Goal: Task Accomplishment & Management: Use online tool/utility

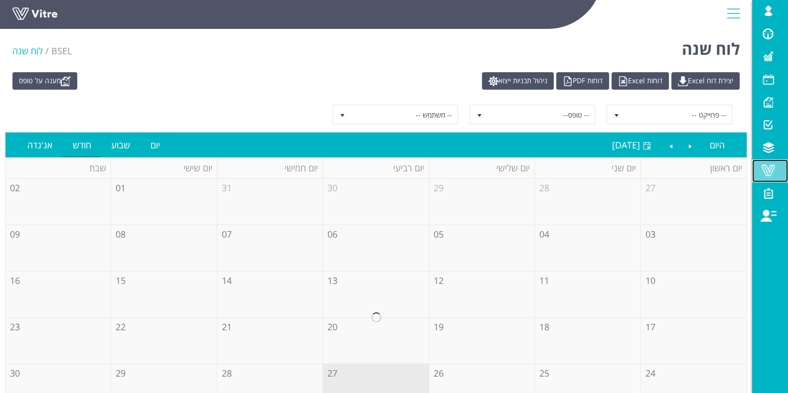
click at [768, 170] on span at bounding box center [767, 170] width 25 height 12
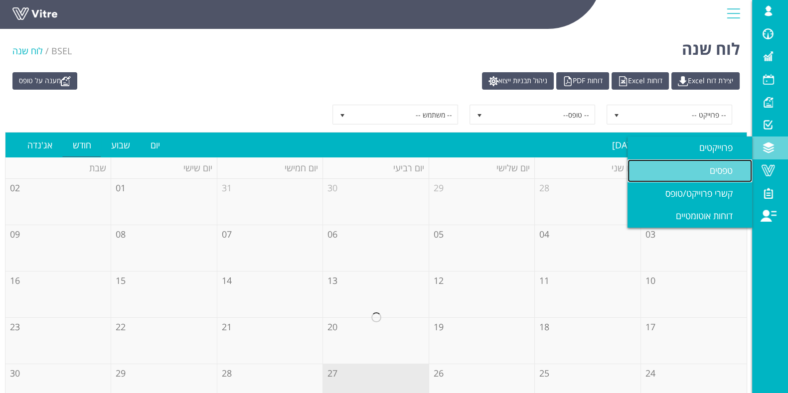
click at [730, 170] on span "טפסים" at bounding box center [726, 170] width 35 height 12
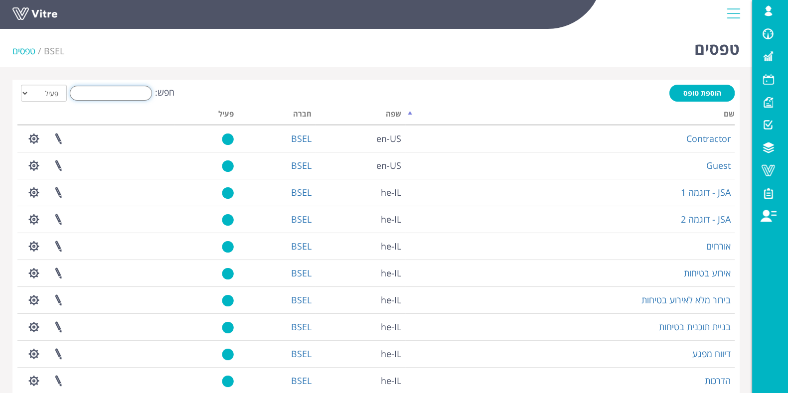
click at [134, 96] on input "חפש:" at bounding box center [111, 93] width 82 height 15
paste input "סביבת עבודה"
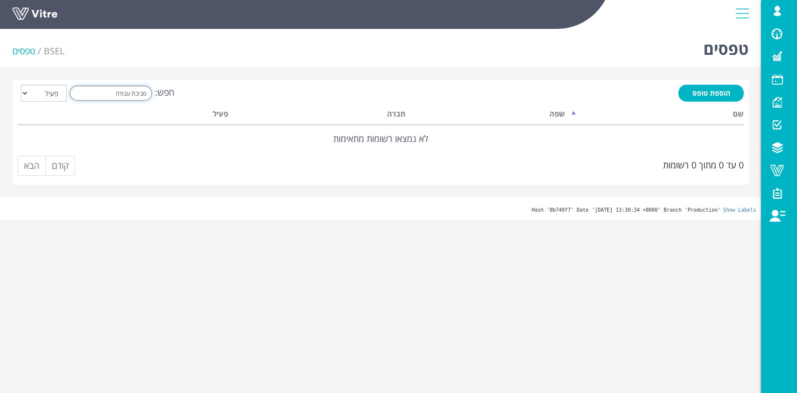
click at [138, 95] on input "סביבת עבודה" at bounding box center [111, 93] width 82 height 15
click at [137, 94] on input "סביבת עבודה" at bounding box center [111, 93] width 82 height 15
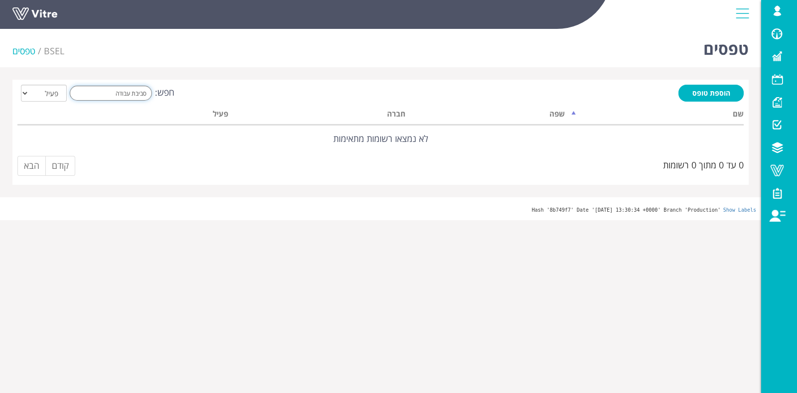
click at [137, 94] on input "סביבת עבודה" at bounding box center [111, 93] width 82 height 15
click at [120, 94] on input "סביבת עבודה" at bounding box center [111, 93] width 82 height 15
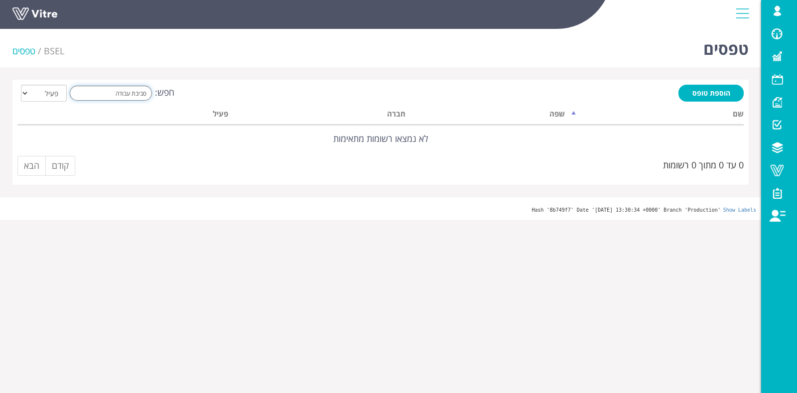
click at [139, 92] on input "סביבת עבודה" at bounding box center [111, 93] width 82 height 15
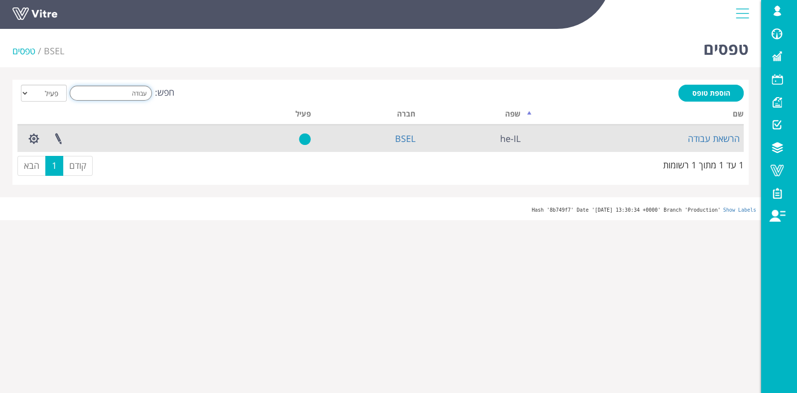
type input "עבודה"
click at [686, 134] on td "הרשאת עבודה" at bounding box center [634, 138] width 219 height 27
click at [697, 137] on link "הרשאת עבודה" at bounding box center [714, 139] width 52 height 12
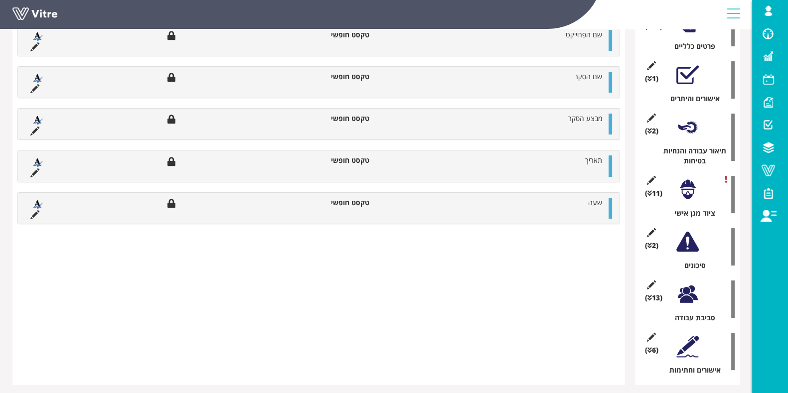
scroll to position [267, 0]
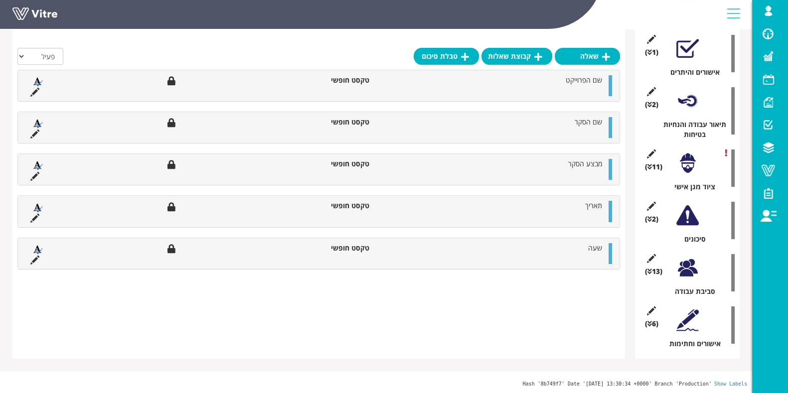
click at [697, 268] on div "(13 ) סביבת עבודה" at bounding box center [687, 272] width 95 height 47
click at [680, 272] on div at bounding box center [687, 268] width 22 height 22
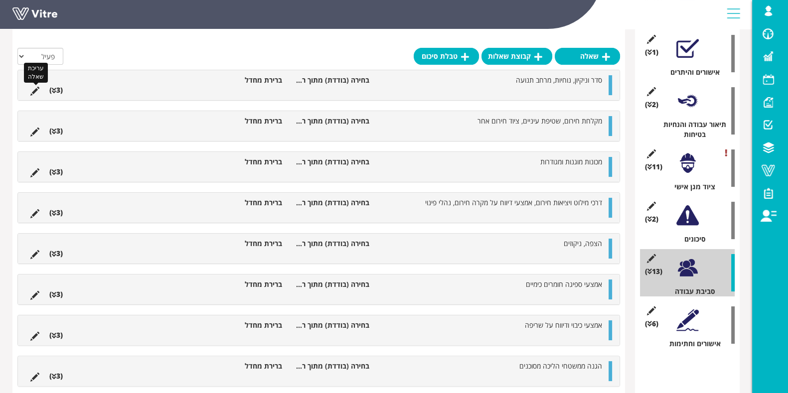
click at [34, 90] on icon at bounding box center [34, 91] width 9 height 9
click at [339, 79] on li "בחירה (בודדת) מתוך רשימה" at bounding box center [330, 80] width 87 height 10
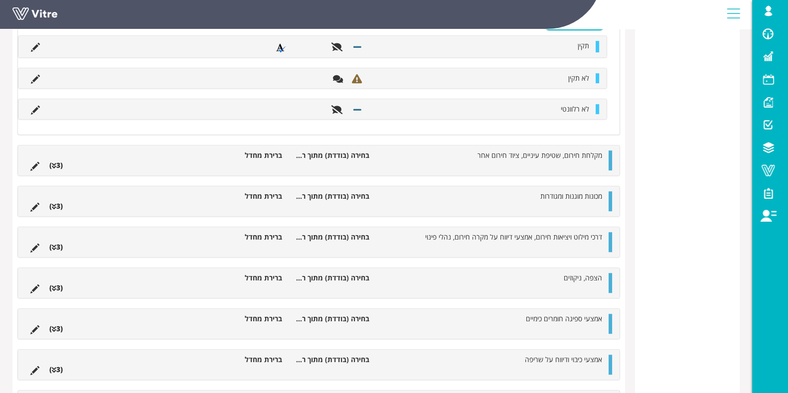
scroll to position [827, 0]
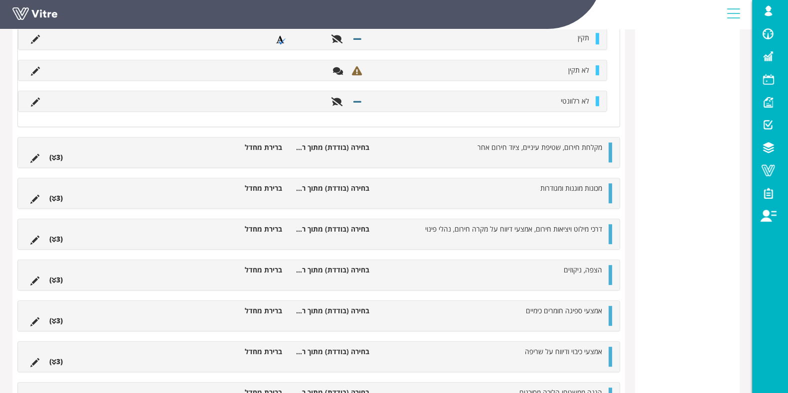
click at [409, 145] on ul "מקלחת חירום, שטיפת עיניים, ציוד חירום אחר בחירה (בודדת) מתוך רשימה ברירת מחדל (…" at bounding box center [315, 152] width 581 height 20
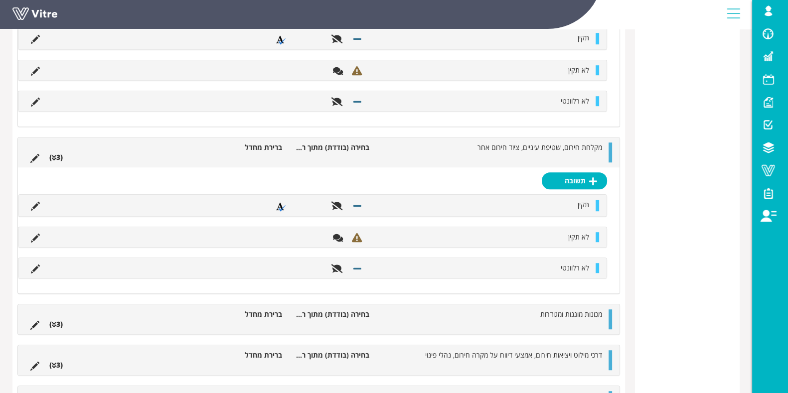
scroll to position [1014, 0]
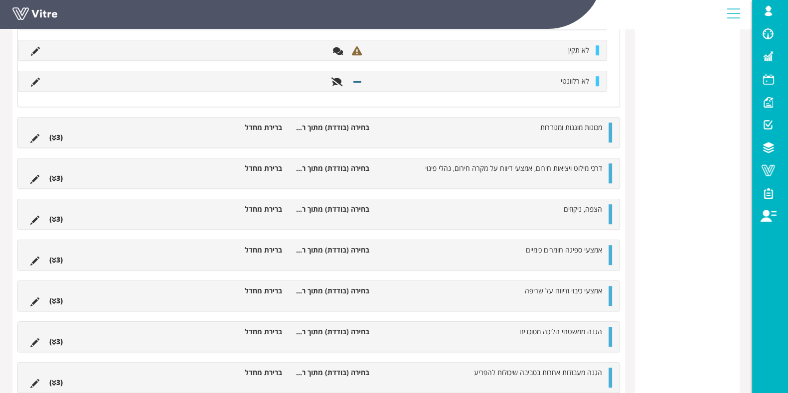
click at [408, 123] on li "מכונות מוגנות ומגודרות" at bounding box center [490, 128] width 233 height 10
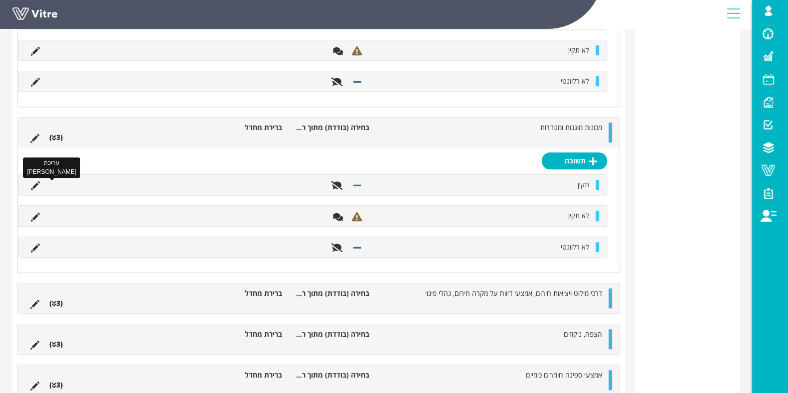
click at [34, 181] on icon at bounding box center [35, 185] width 9 height 9
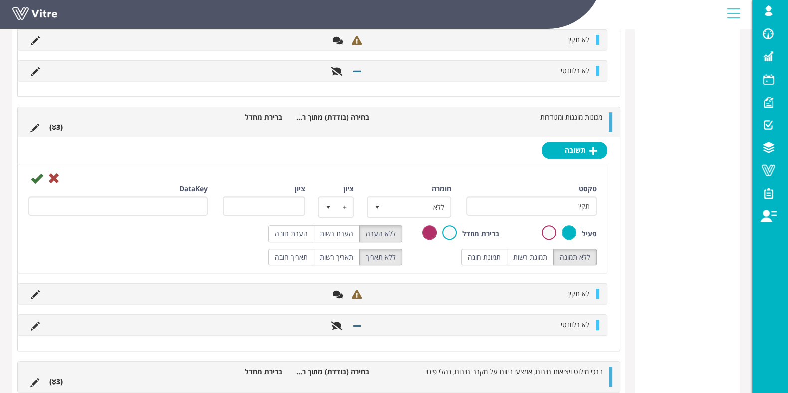
scroll to position [765, 0]
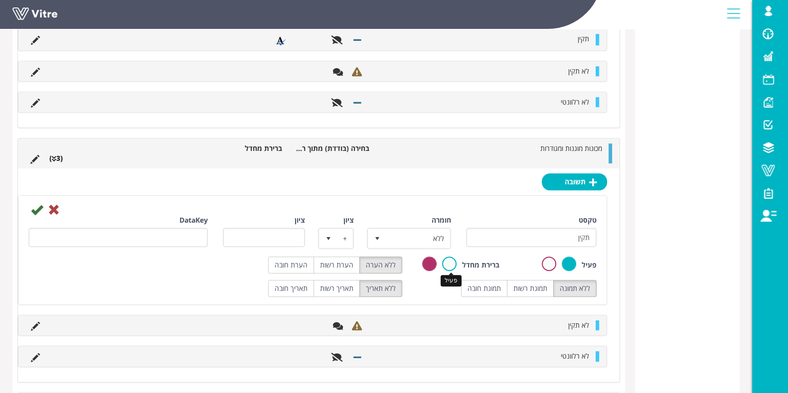
click at [451, 260] on label at bounding box center [449, 264] width 14 height 14
click at [0, 0] on input "radio" at bounding box center [0, 0] width 0 height 0
click at [34, 215] on div "DataKey" at bounding box center [117, 231] width 179 height 32
click at [37, 208] on icon at bounding box center [37, 210] width 12 height 12
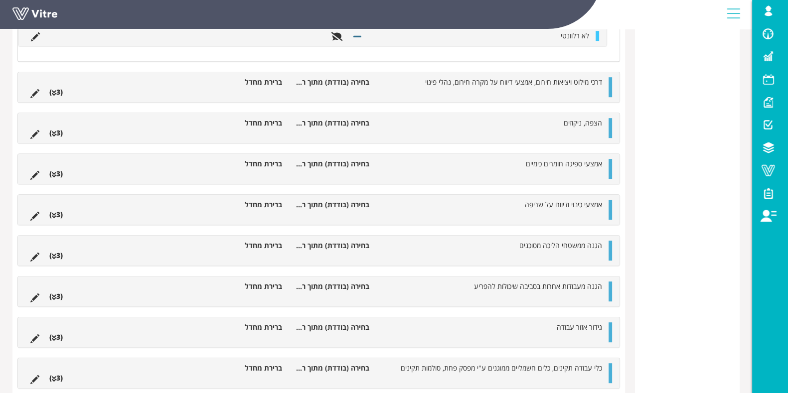
click at [490, 211] on ul "אמצעי כיבוי ודיווח על שריפה בחירה (בודדת) מתוך רשימה ברירת מחדל (3 )" at bounding box center [315, 210] width 581 height 20
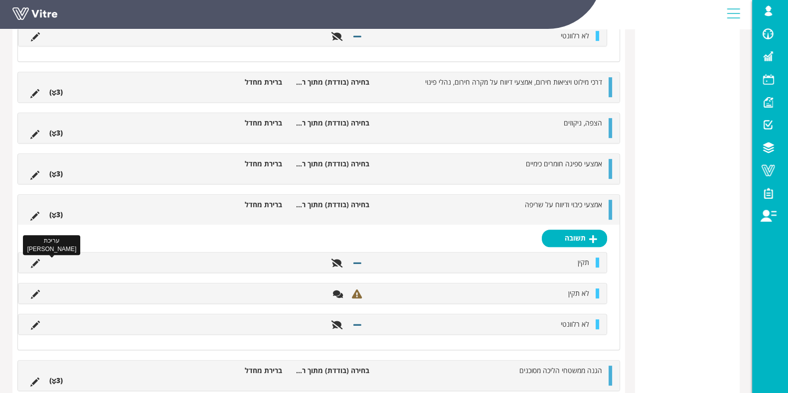
click at [36, 262] on icon at bounding box center [35, 263] width 9 height 9
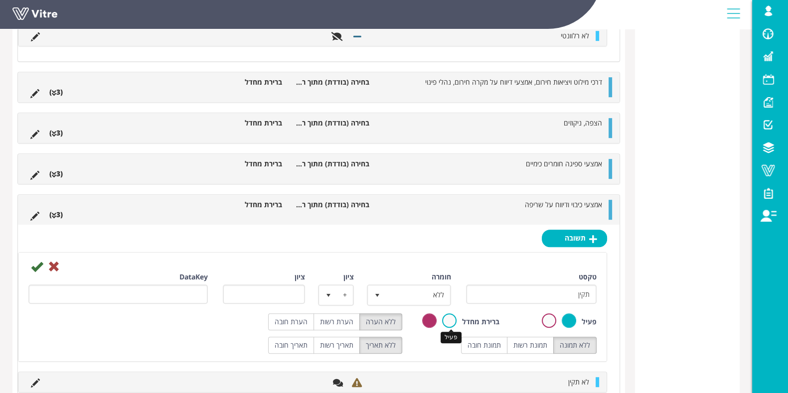
click at [455, 316] on label at bounding box center [449, 320] width 14 height 14
click at [0, 0] on input "radio" at bounding box center [0, 0] width 0 height 0
click at [35, 265] on icon at bounding box center [37, 267] width 12 height 12
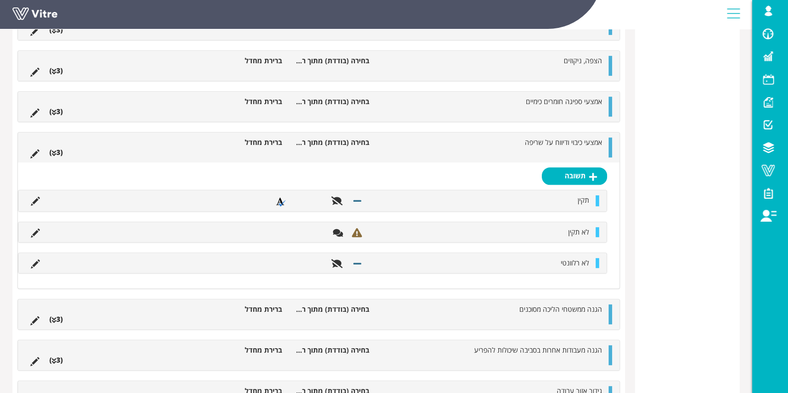
scroll to position [890, 0]
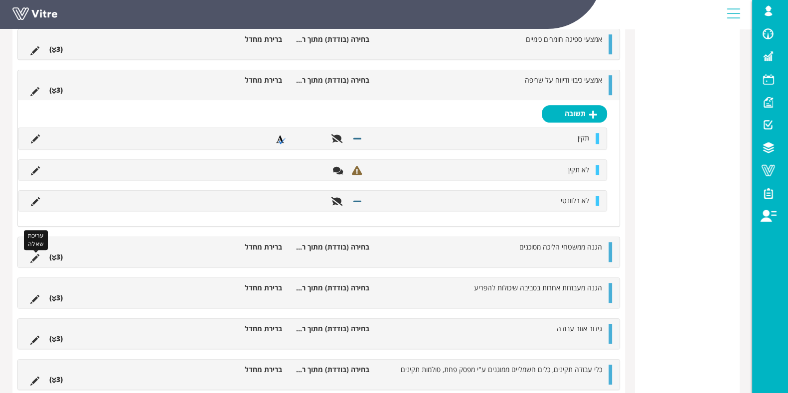
click at [32, 256] on icon at bounding box center [34, 258] width 9 height 9
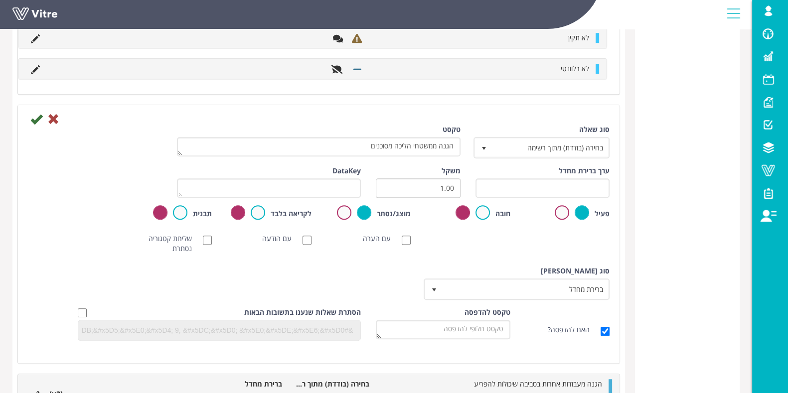
scroll to position [952, 0]
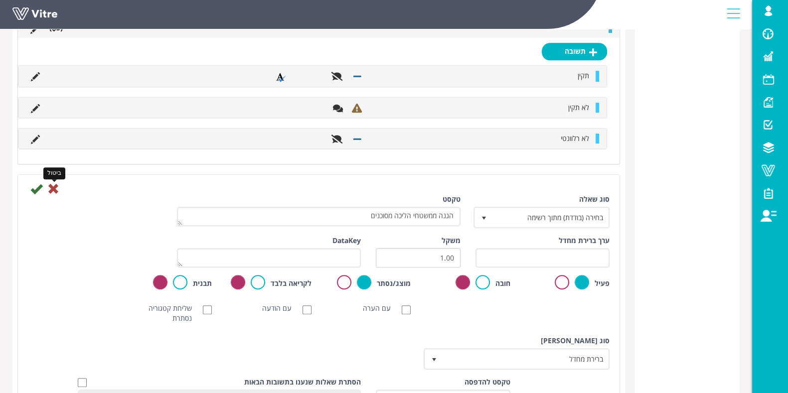
click at [52, 185] on icon at bounding box center [53, 189] width 12 height 12
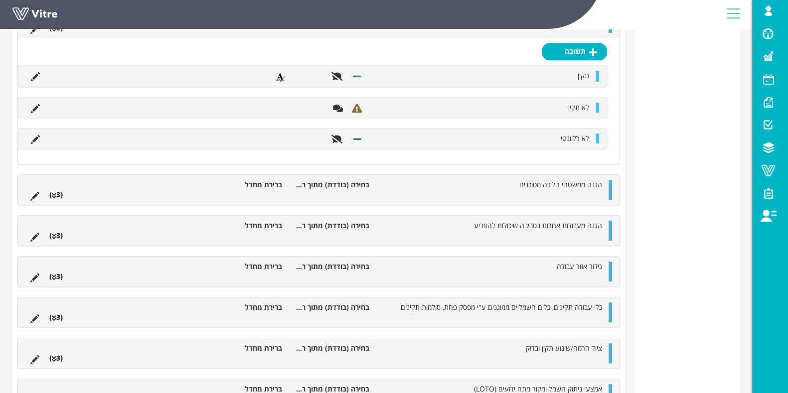
click at [60, 191] on li "(3 )" at bounding box center [55, 195] width 23 height 10
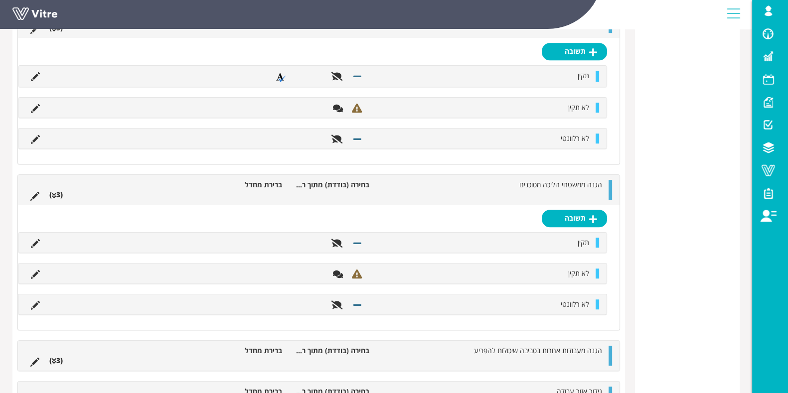
click at [290, 239] on li at bounding box center [281, 243] width 19 height 10
click at [37, 239] on icon at bounding box center [35, 243] width 9 height 9
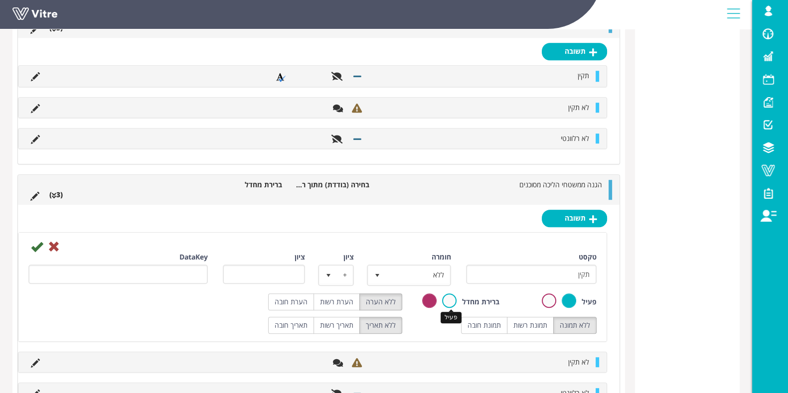
click at [453, 297] on label at bounding box center [449, 300] width 14 height 14
click at [0, 0] on input "radio" at bounding box center [0, 0] width 0 height 0
click at [35, 245] on icon at bounding box center [37, 247] width 12 height 12
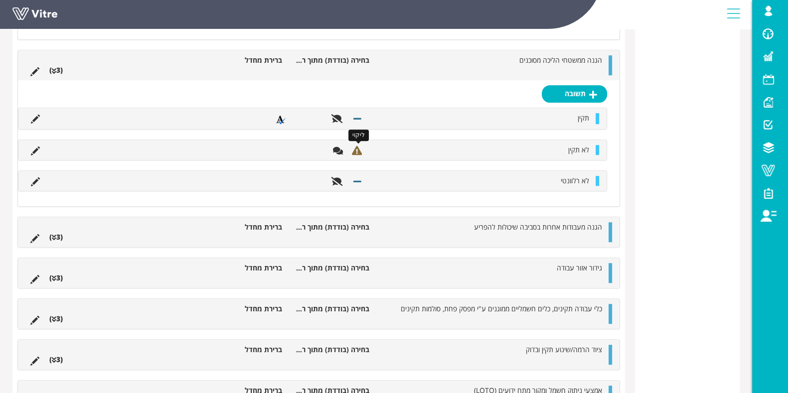
scroll to position [1138, 0]
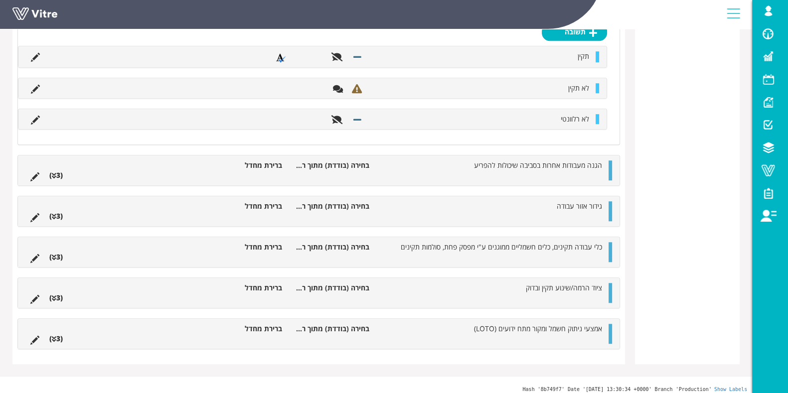
click at [56, 170] on li "(3 )" at bounding box center [55, 175] width 23 height 10
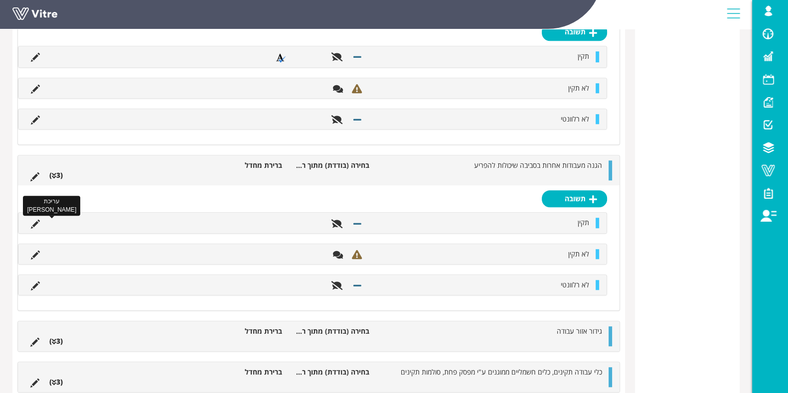
click at [38, 220] on icon at bounding box center [35, 224] width 9 height 9
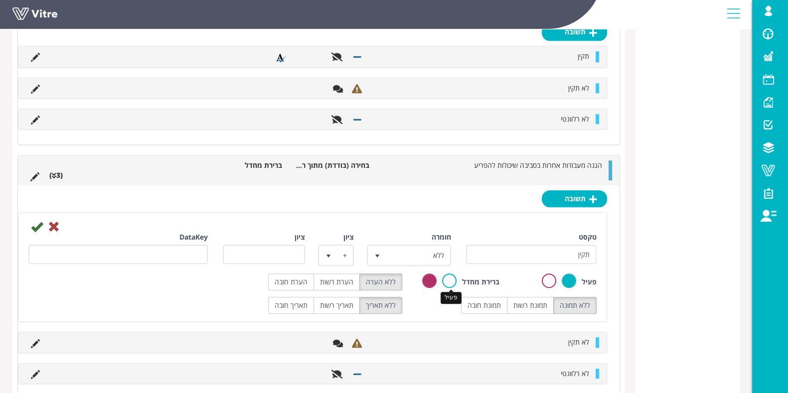
click at [453, 278] on label at bounding box center [449, 280] width 14 height 14
click at [0, 0] on input "radio" at bounding box center [0, 0] width 0 height 0
click at [34, 222] on icon at bounding box center [37, 227] width 12 height 12
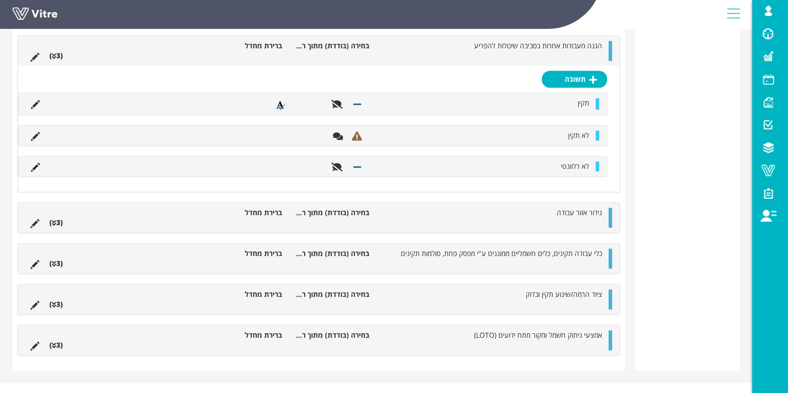
scroll to position [1264, 0]
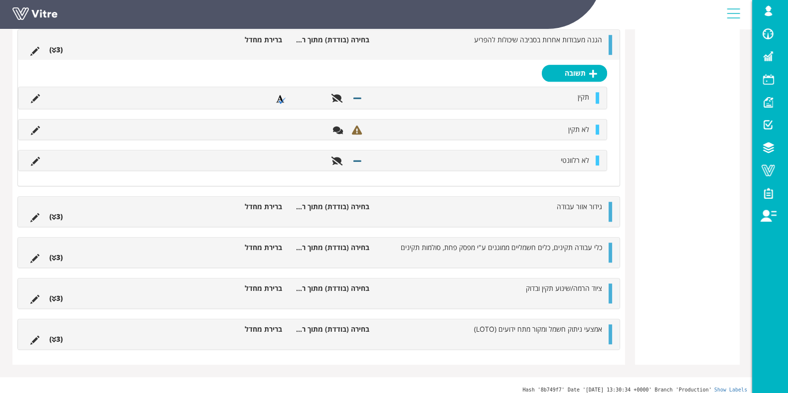
click at [57, 213] on li "(3 )" at bounding box center [55, 217] width 23 height 10
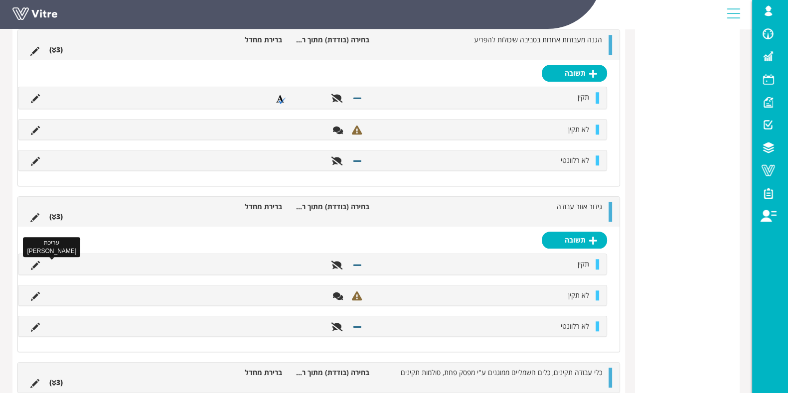
click at [38, 262] on icon at bounding box center [35, 265] width 9 height 9
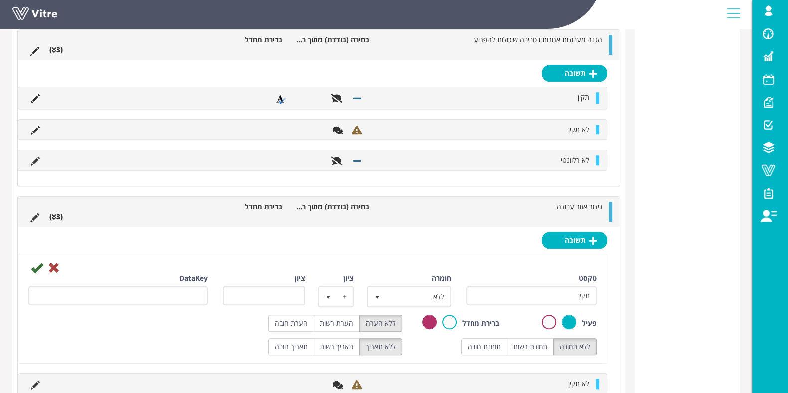
click at [443, 316] on label at bounding box center [449, 322] width 14 height 14
click at [0, 0] on input "radio" at bounding box center [0, 0] width 0 height 0
click at [36, 264] on icon at bounding box center [37, 268] width 12 height 12
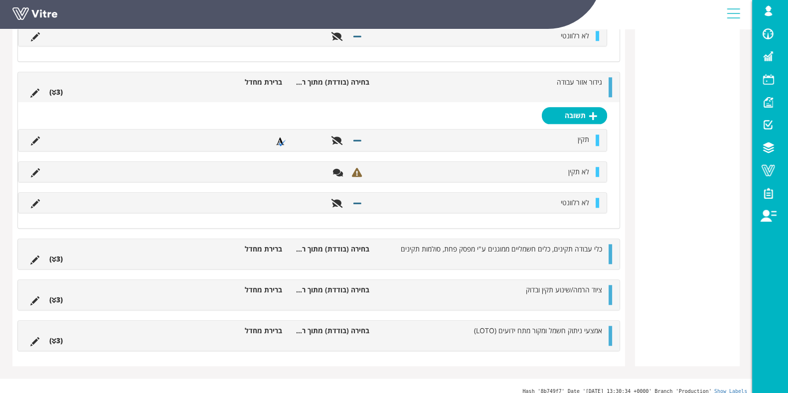
scroll to position [1389, 0]
click at [56, 253] on li "(3 )" at bounding box center [55, 258] width 23 height 10
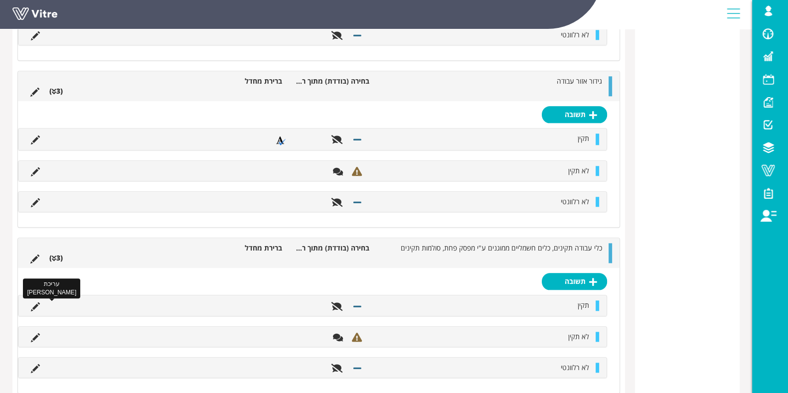
click at [33, 302] on icon at bounding box center [35, 306] width 9 height 9
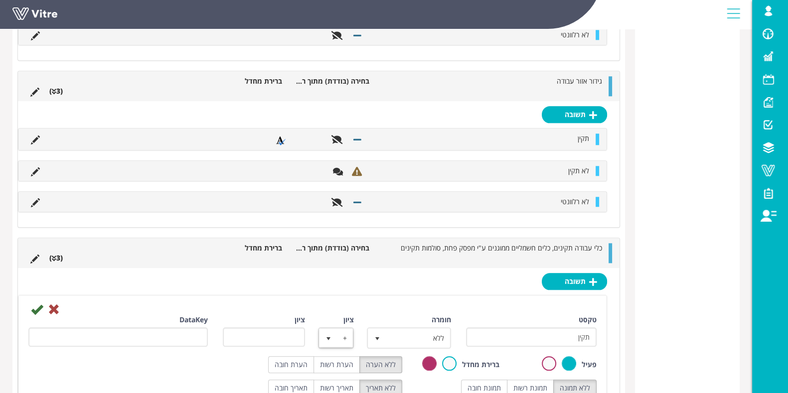
scroll to position [1514, 0]
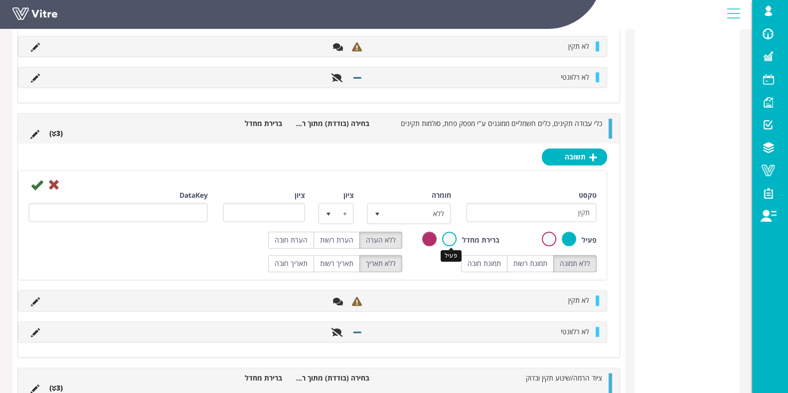
click at [443, 235] on label at bounding box center [449, 239] width 14 height 14
click at [0, 0] on input "radio" at bounding box center [0, 0] width 0 height 0
click at [31, 179] on icon at bounding box center [37, 185] width 12 height 12
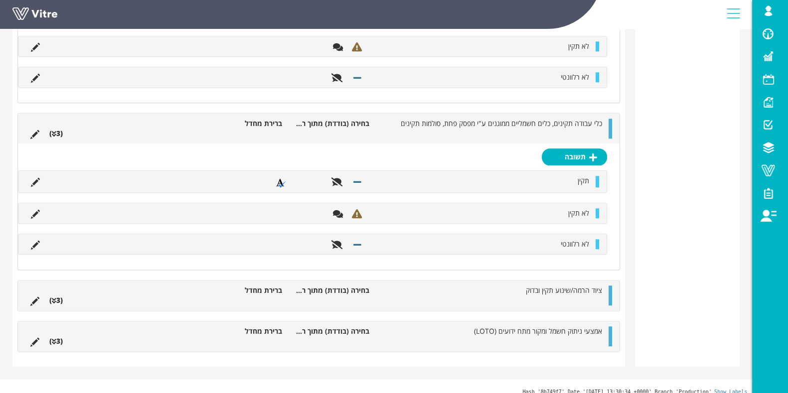
scroll to position [1514, 0]
click at [58, 295] on li "(3 )" at bounding box center [55, 300] width 23 height 10
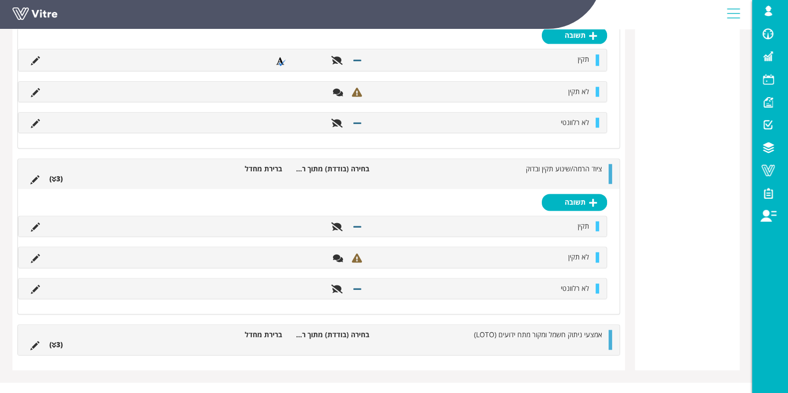
scroll to position [1639, 0]
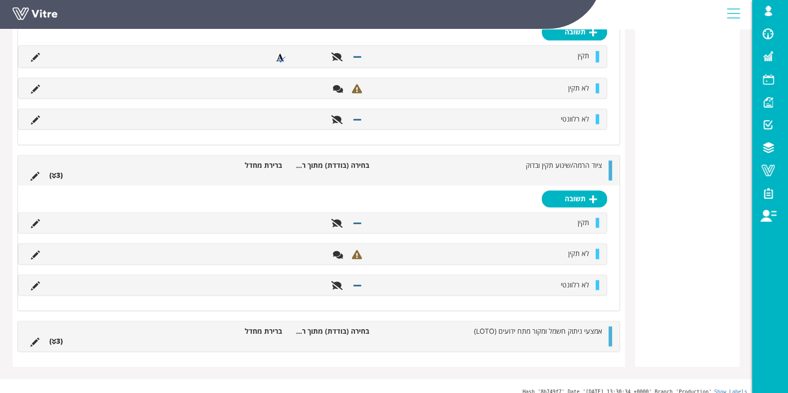
click at [40, 218] on li at bounding box center [35, 223] width 19 height 10
click at [34, 219] on icon at bounding box center [35, 223] width 9 height 9
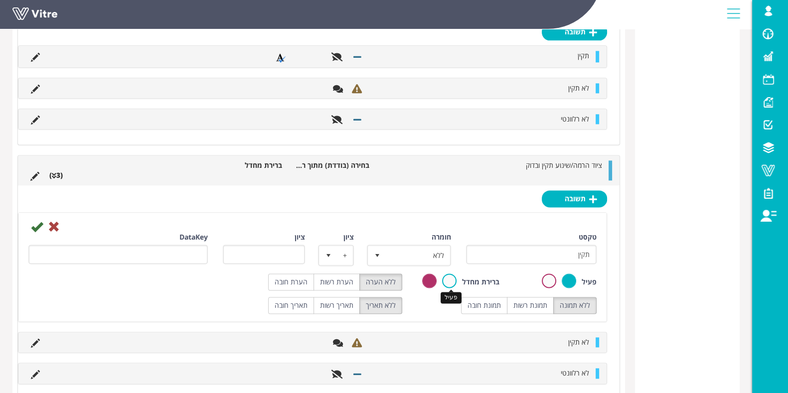
click at [452, 273] on label at bounding box center [449, 280] width 14 height 14
click at [0, 0] on input "radio" at bounding box center [0, 0] width 0 height 0
click at [34, 221] on icon at bounding box center [37, 227] width 12 height 12
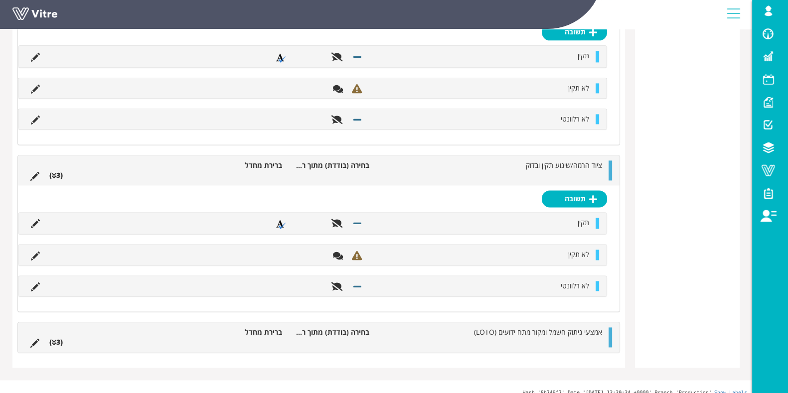
click at [381, 327] on li "אמצעי ניתוק חשמל ומקור מתח ידועים (LOTO)" at bounding box center [490, 332] width 233 height 10
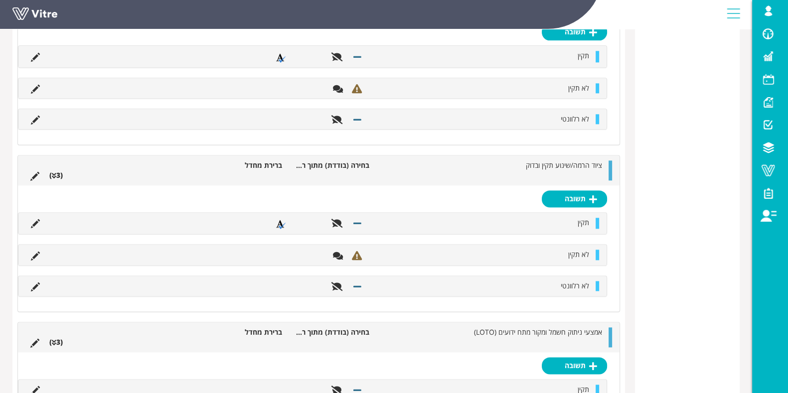
scroll to position [1701, 0]
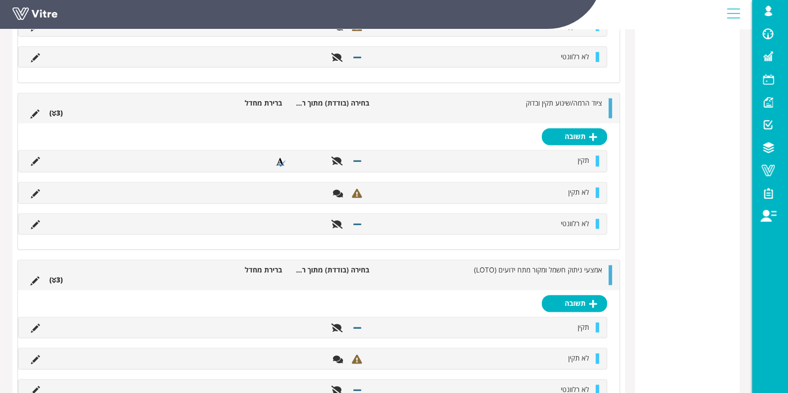
click at [40, 322] on li at bounding box center [35, 327] width 19 height 10
click at [35, 324] on icon at bounding box center [35, 328] width 9 height 9
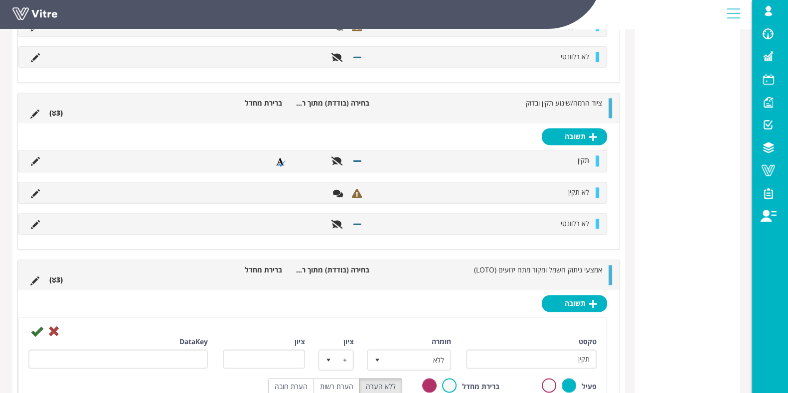
click at [449, 378] on label at bounding box center [449, 385] width 14 height 14
click at [0, 0] on input "radio" at bounding box center [0, 0] width 0 height 0
click at [31, 325] on icon at bounding box center [37, 331] width 12 height 12
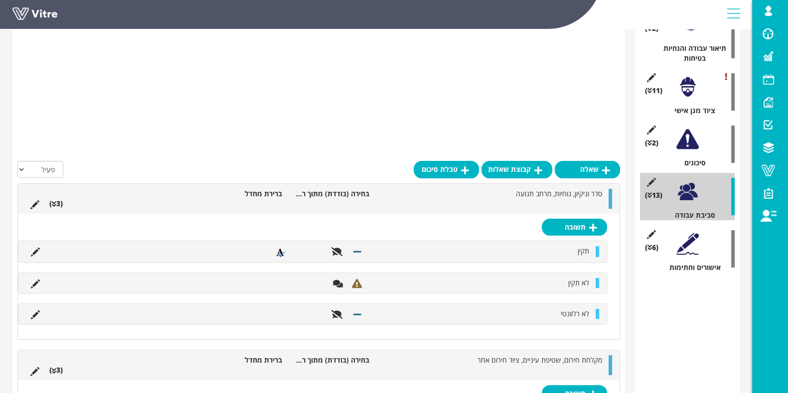
scroll to position [209, 0]
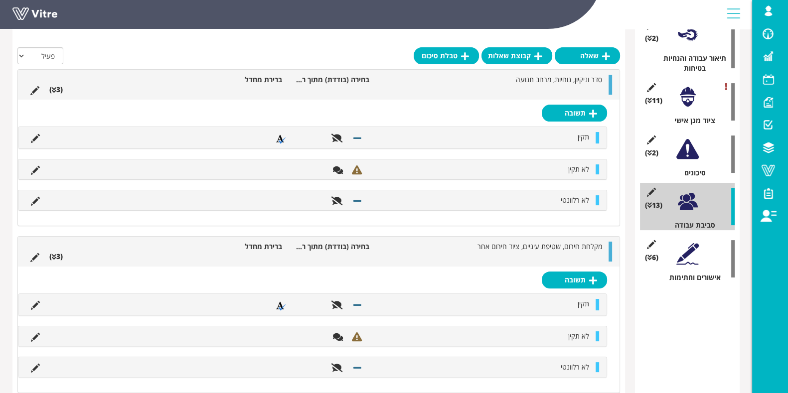
click at [692, 259] on div at bounding box center [687, 254] width 22 height 22
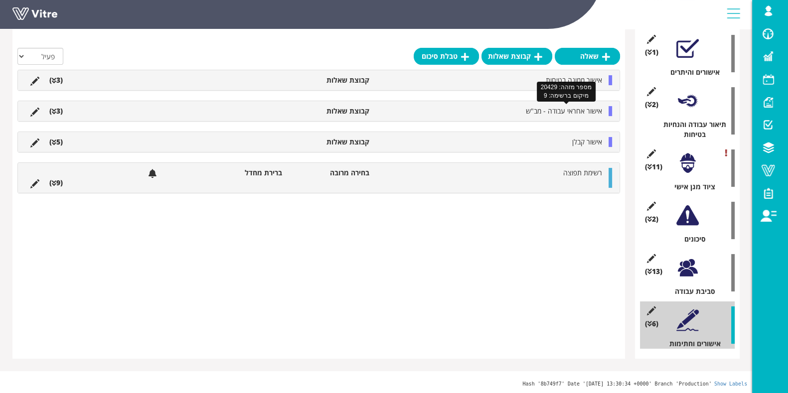
click at [578, 113] on span "אישור אחראי עבודה - מב"ש" at bounding box center [564, 110] width 76 height 9
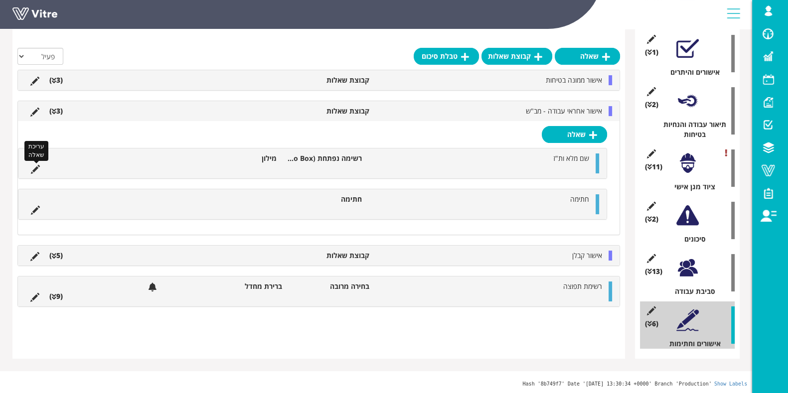
click at [37, 168] on icon at bounding box center [35, 169] width 9 height 9
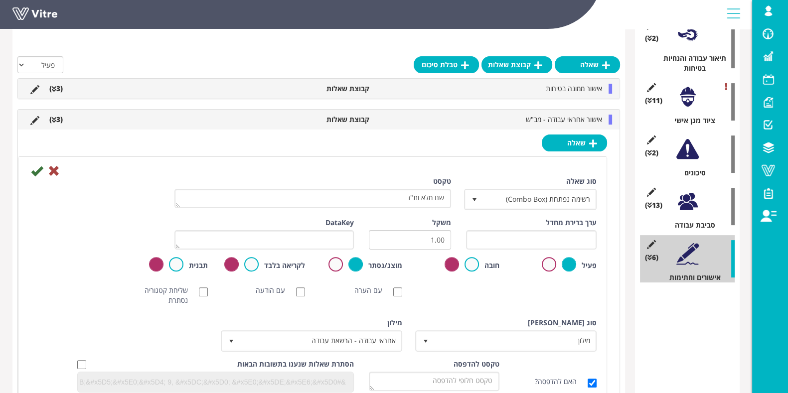
scroll to position [396, 0]
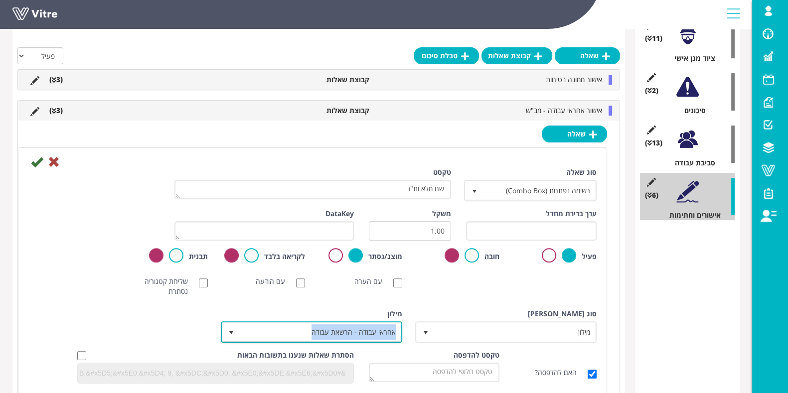
copy span "אחראי עבודה - הרשאת עבודה"
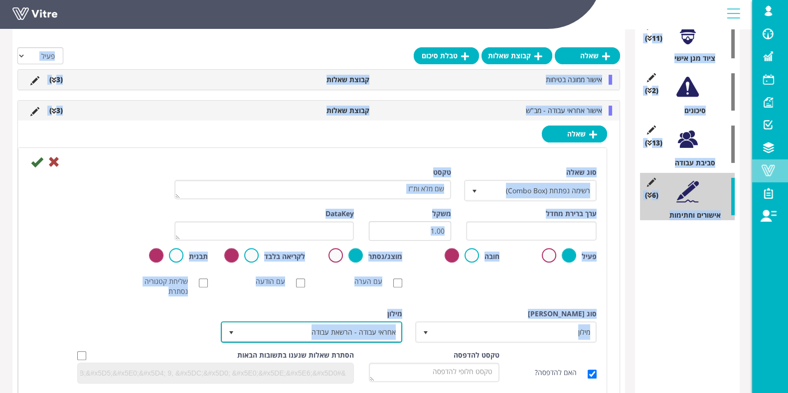
drag, startPoint x: 306, startPoint y: 332, endPoint x: 771, endPoint y: 173, distance: 490.5
click at [770, 175] on div "lishay@vitre.io פרופיל התראות והודעות בחירת חברה עברית English Español Français…" at bounding box center [394, 106] width 788 height 955
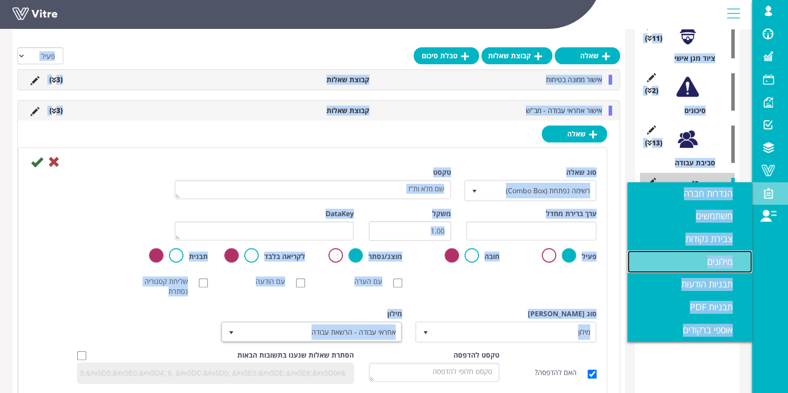
click at [714, 260] on span "מילונים" at bounding box center [725, 262] width 37 height 12
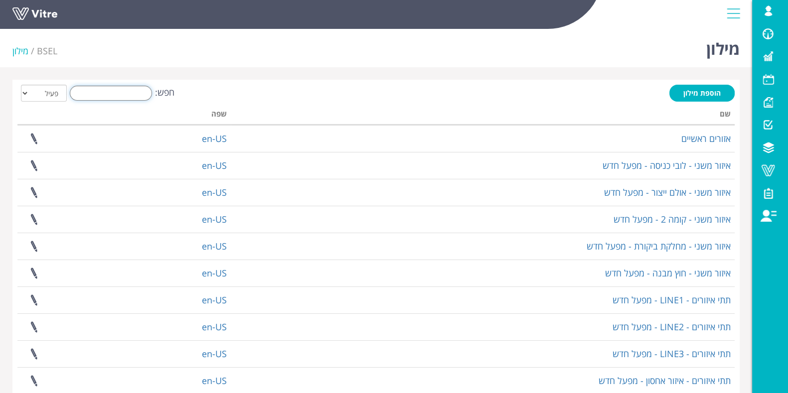
click at [92, 91] on input "חפש:" at bounding box center [111, 93] width 82 height 15
paste input "אחראי עבודה - הרשאת עבודה"
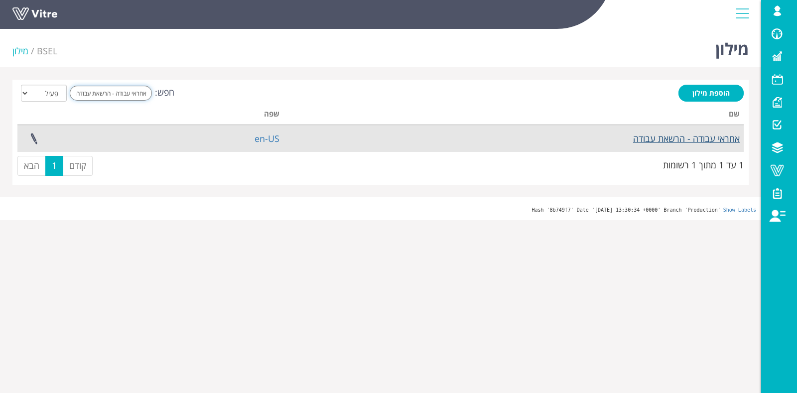
type input "אחראי עבודה - הרשאת עבודה"
click at [671, 136] on link "אחראי עבודה - הרשאת עבודה" at bounding box center [686, 139] width 107 height 12
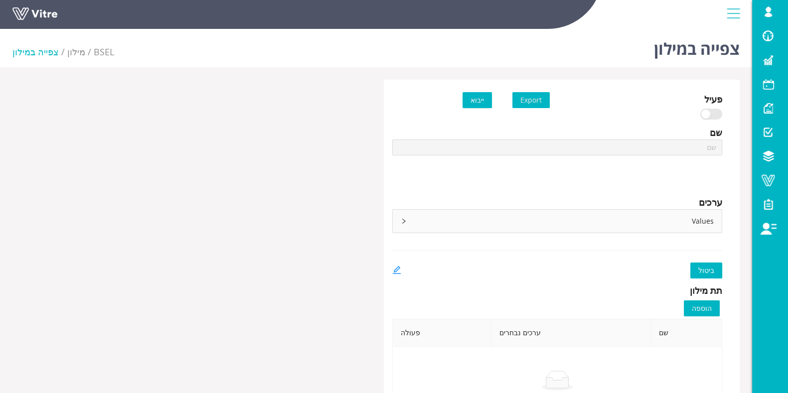
type input "אחראי עבודה - הרשאת עבודה"
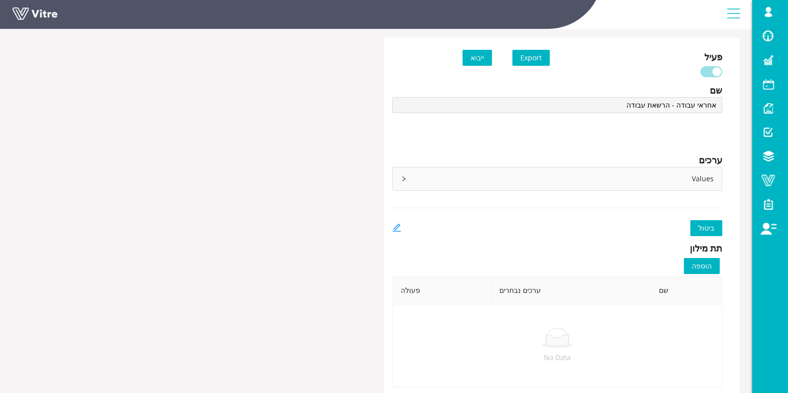
scroll to position [62, 0]
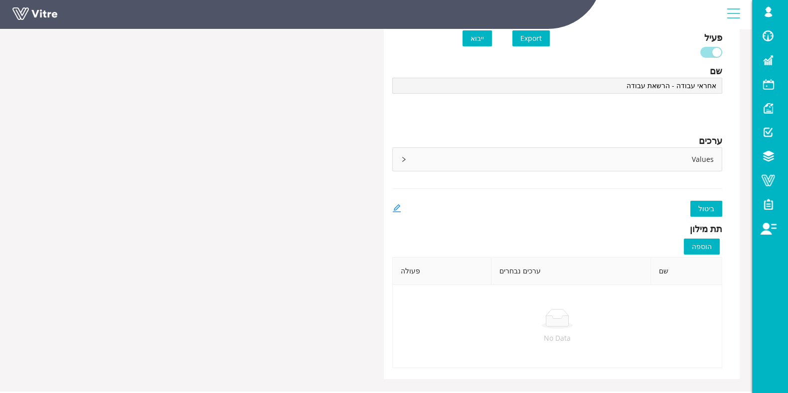
click at [452, 163] on div "Values" at bounding box center [557, 159] width 329 height 23
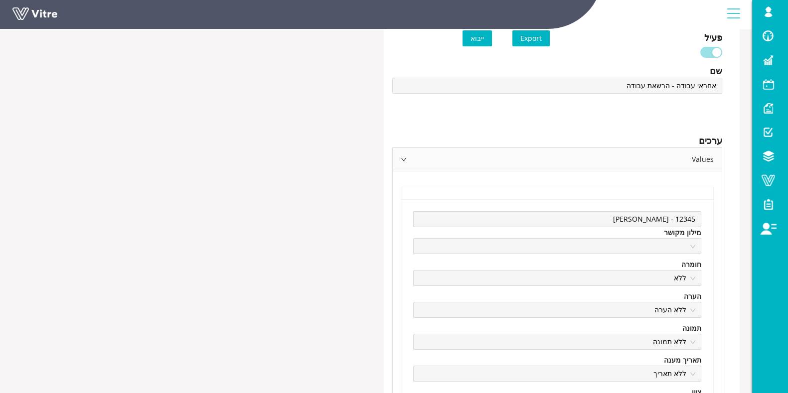
click at [452, 163] on div "Values" at bounding box center [557, 159] width 329 height 23
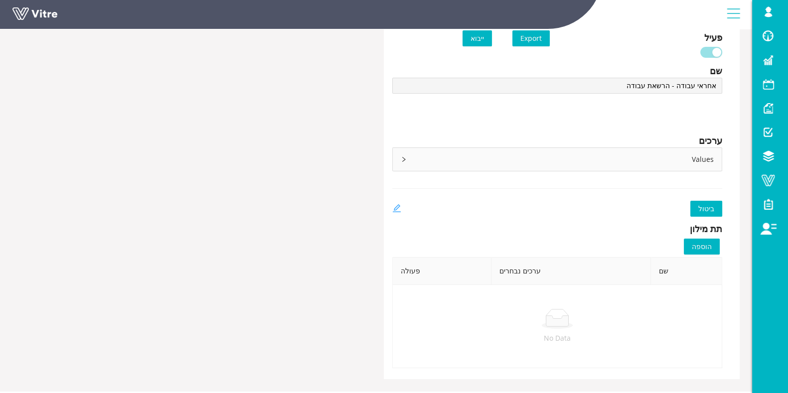
click at [399, 208] on div "ביטול" at bounding box center [557, 209] width 330 height 16
click at [396, 207] on icon "edit" at bounding box center [396, 208] width 9 height 9
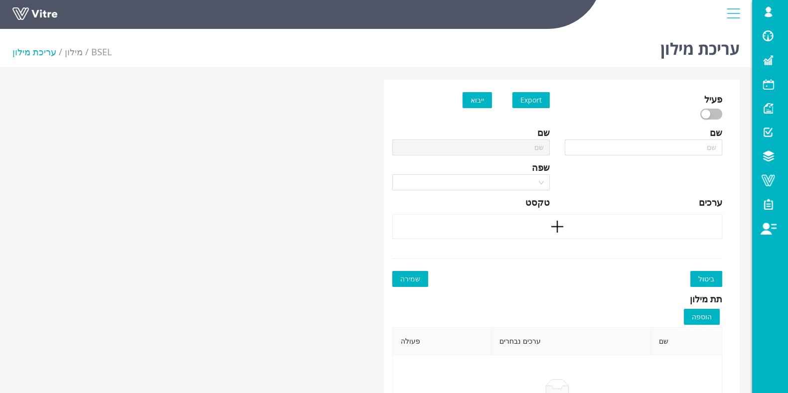
type input "אחראי עבודה - הרשאת עבודה"
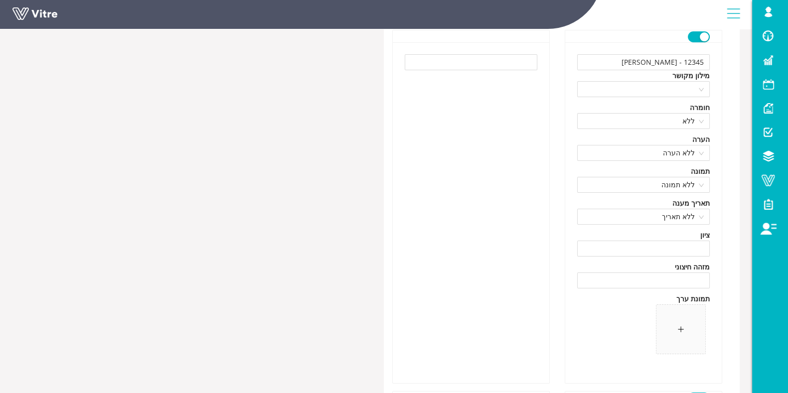
scroll to position [124, 0]
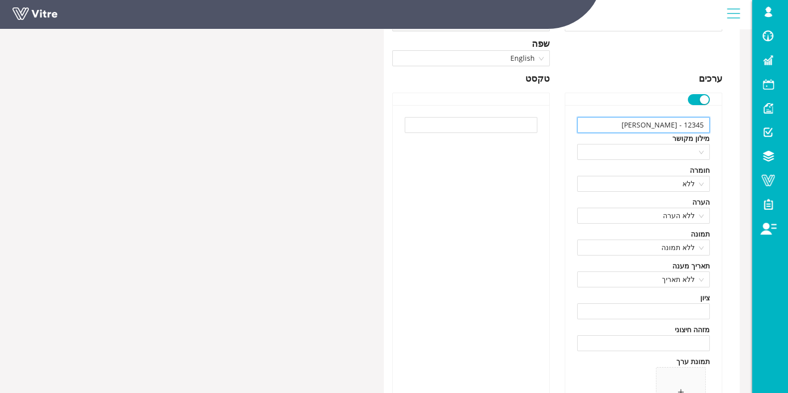
click at [695, 123] on input "12345 - [PERSON_NAME]" at bounding box center [643, 125] width 133 height 16
paste input "057826000"
click at [646, 118] on input "12345 - [PERSON_NAME]" at bounding box center [643, 125] width 133 height 16
click at [645, 126] on input "12345 - [PERSON_NAME]" at bounding box center [643, 125] width 133 height 16
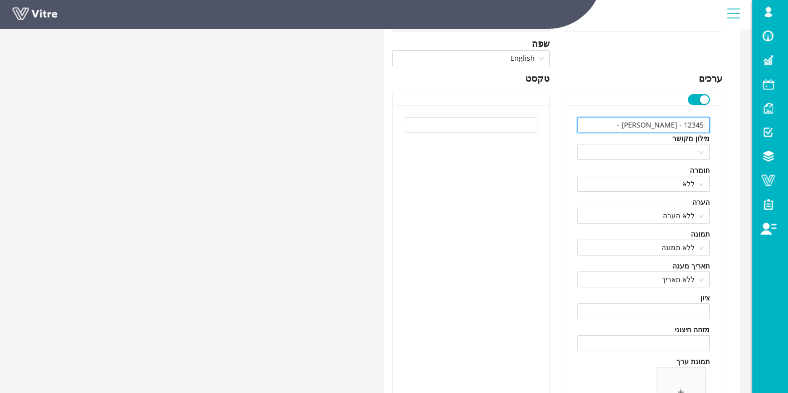
paste input "057826000"
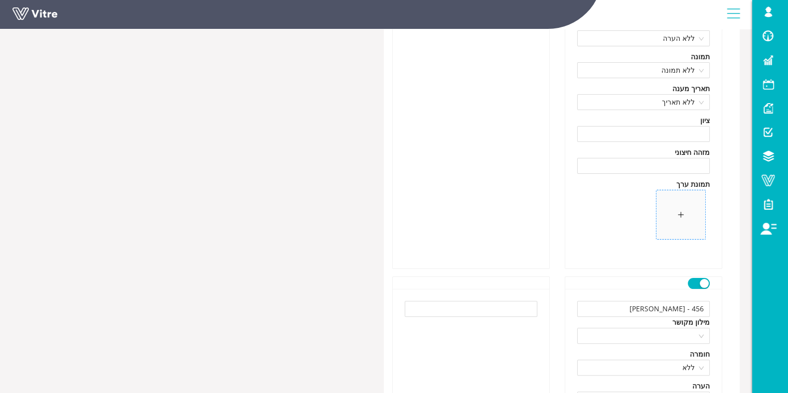
scroll to position [374, 0]
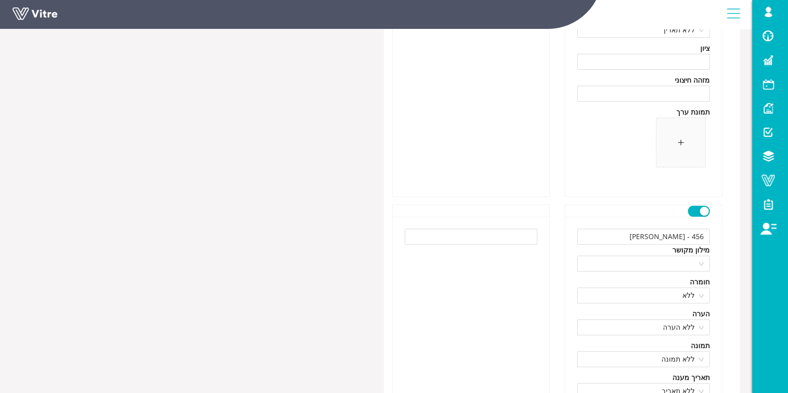
type input "12345 - יהודה כהן - 057826000"
click at [663, 231] on input "456 - [PERSON_NAME]" at bounding box center [643, 237] width 133 height 16
click at [664, 232] on input "456 - [PERSON_NAME]" at bounding box center [643, 237] width 133 height 16
paste input "שמחה אביוב"
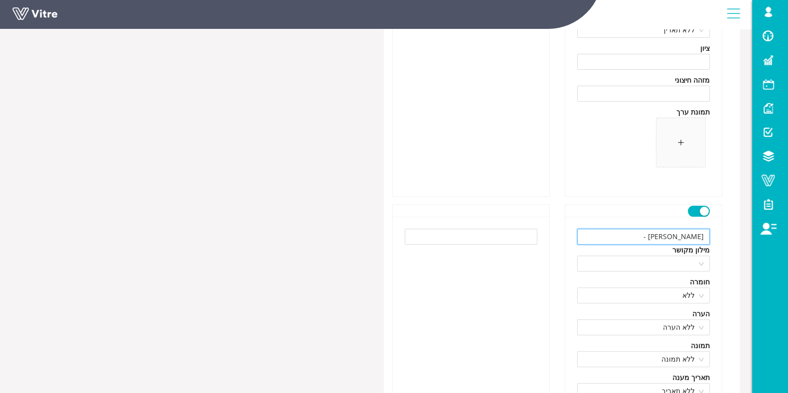
paste input "014817415"
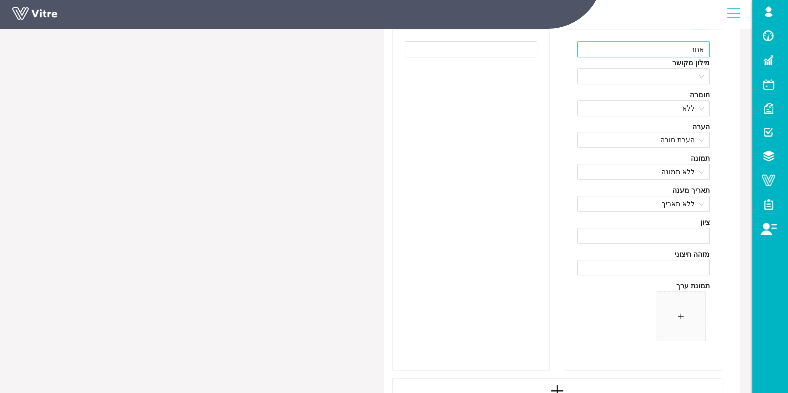
scroll to position [934, 0]
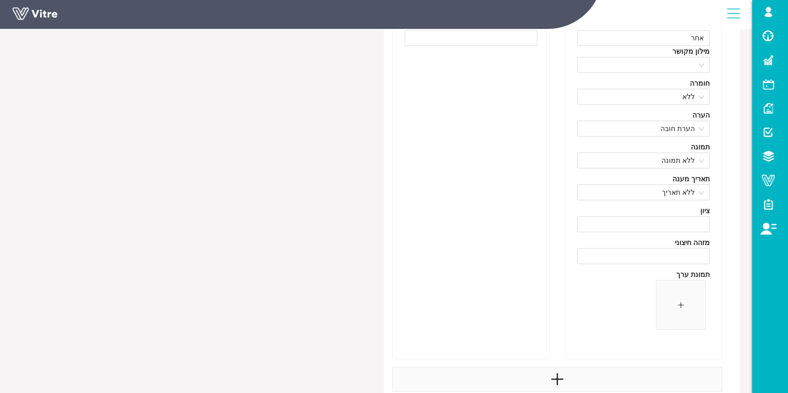
type input "שמחה אביוב - 014817415"
click at [562, 374] on icon "plus" at bounding box center [556, 379] width 15 height 15
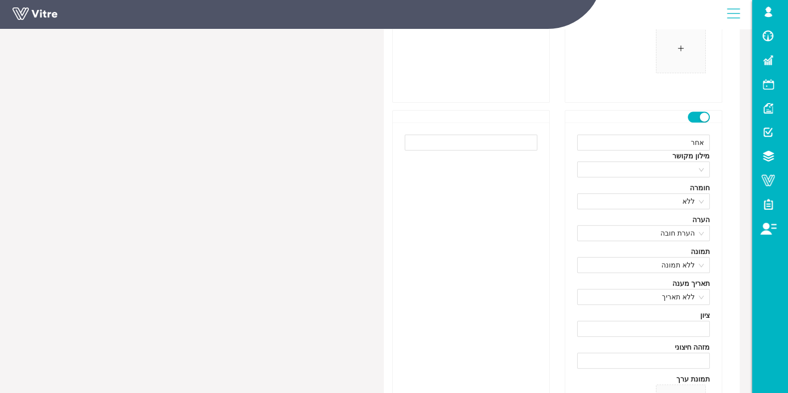
scroll to position [809, 0]
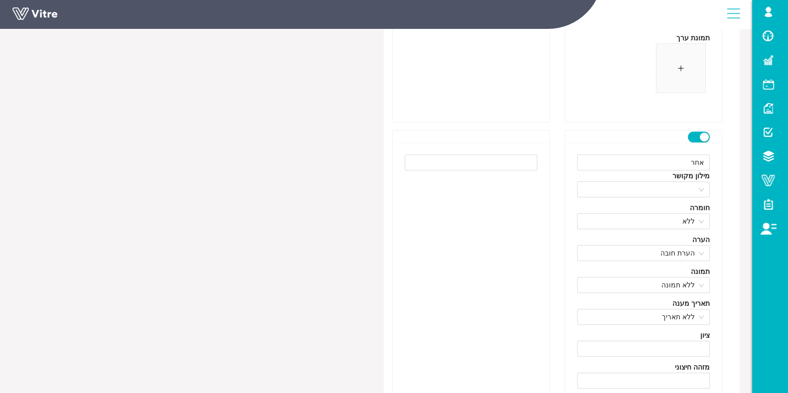
click at [700, 134] on div "button" at bounding box center [703, 137] width 9 height 9
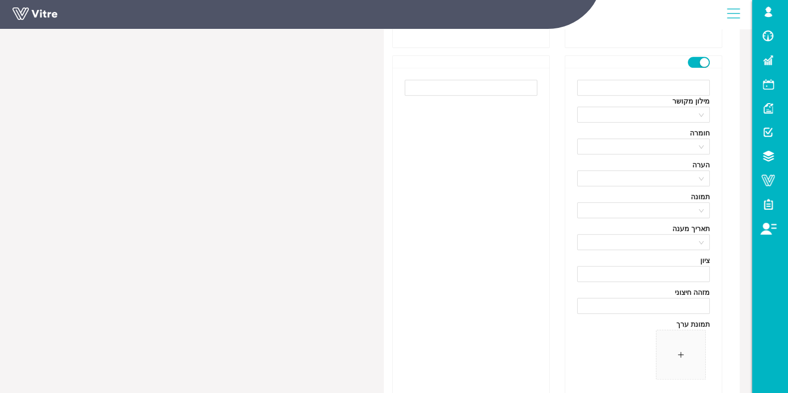
scroll to position [1245, 0]
click at [668, 87] on input "text" at bounding box center [643, 87] width 133 height 16
paste input "עמרי צברי"
paste input "305544405"
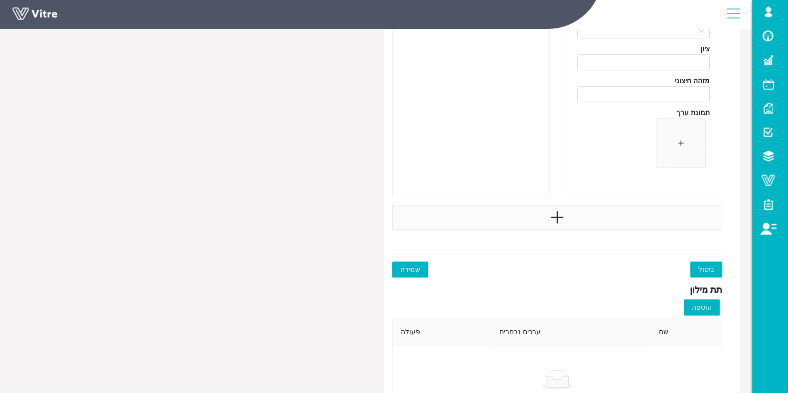
scroll to position [1494, 0]
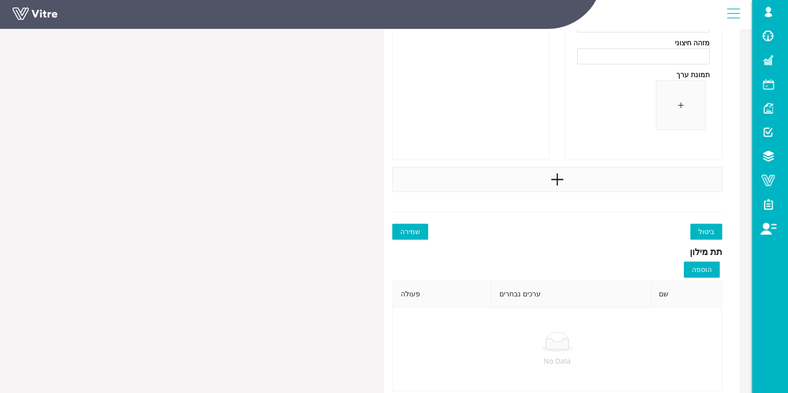
type input "עמרי צברי - 305544405"
click at [561, 179] on icon "plus" at bounding box center [556, 179] width 15 height 15
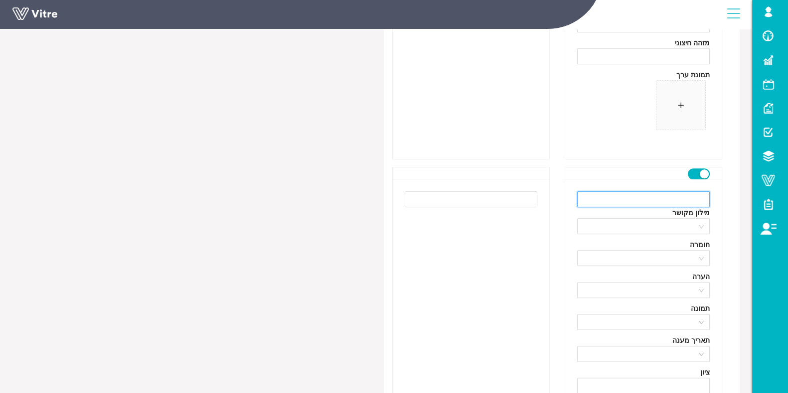
click at [674, 200] on input "text" at bounding box center [643, 199] width 133 height 16
paste input "רון לוגסי"
paste input "313126815"
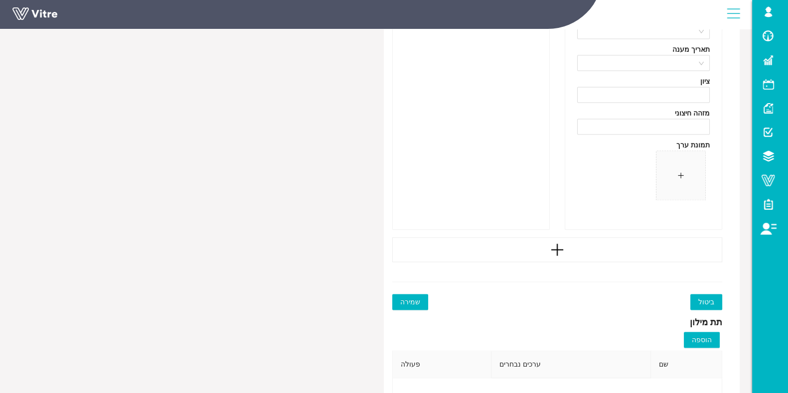
scroll to position [1805, 0]
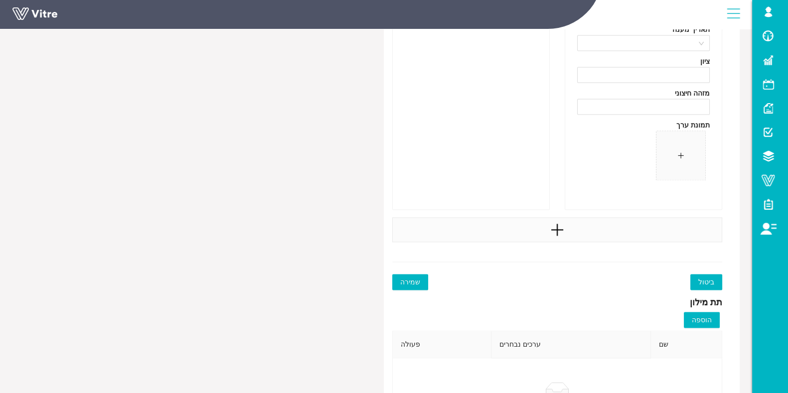
type input "רון לוגסי- 313126815"
click at [591, 221] on div at bounding box center [557, 229] width 330 height 25
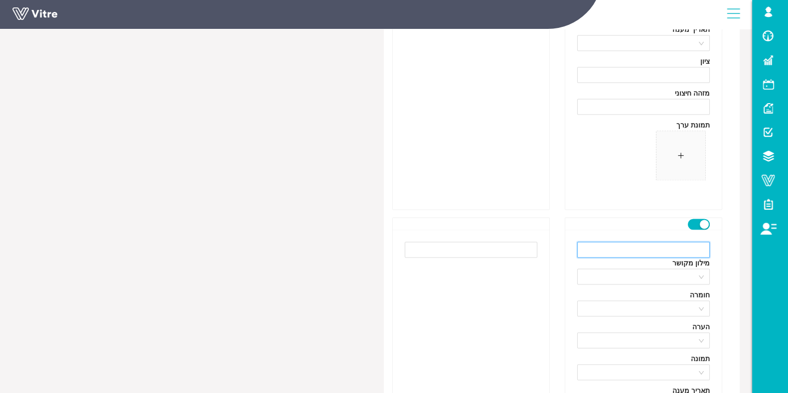
click at [675, 243] on input "text" at bounding box center [643, 250] width 133 height 16
paste input "אלכס יעקובוב"
paste input "310952445"
type input "אלכס יעקובוב - 310952445"
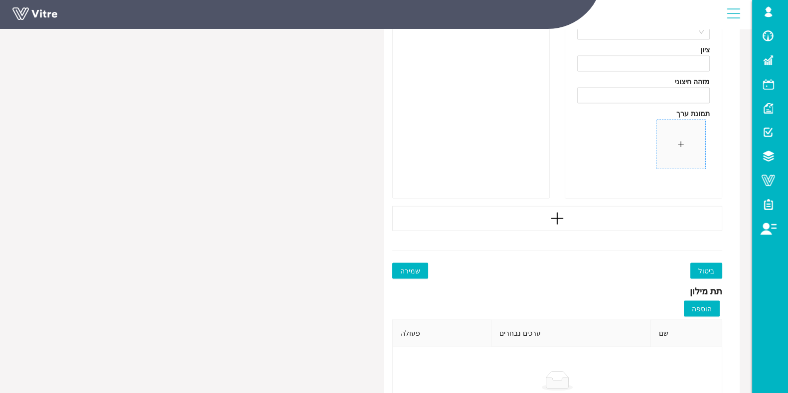
scroll to position [2179, 0]
click at [595, 215] on div at bounding box center [557, 216] width 330 height 25
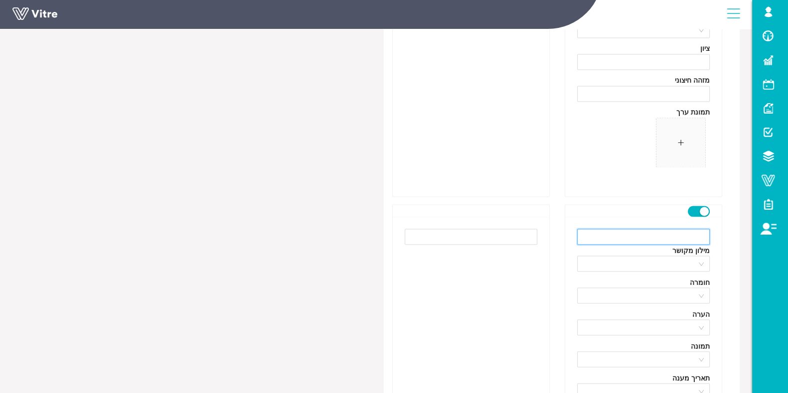
click at [676, 235] on input "text" at bounding box center [643, 237] width 133 height 16
paste input "עמנואל קדושים"
paste input "021370424"
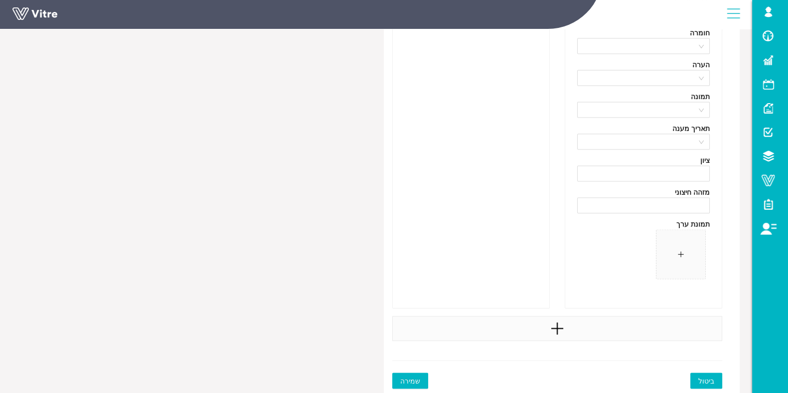
type input "עמנואל קדושים - 021370424"
click at [595, 331] on div at bounding box center [557, 328] width 330 height 25
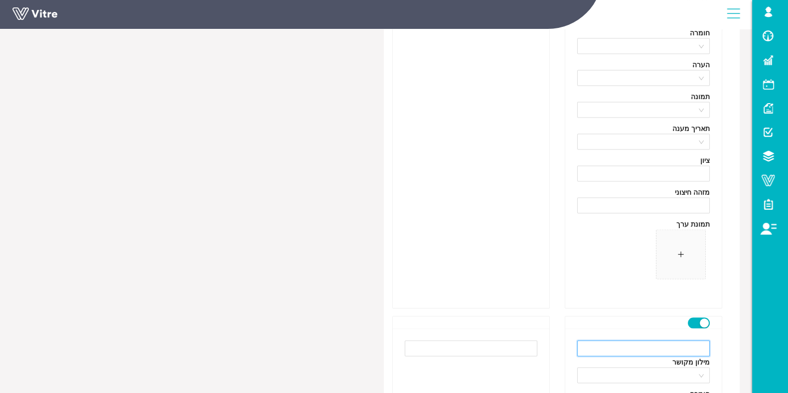
click at [690, 345] on input "text" at bounding box center [643, 349] width 133 height 16
paste input "רועי מוצ'ה"
paste input "323685933"
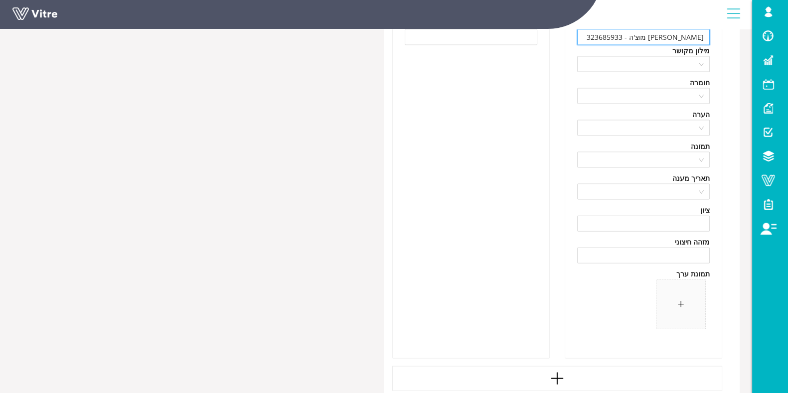
scroll to position [2864, 0]
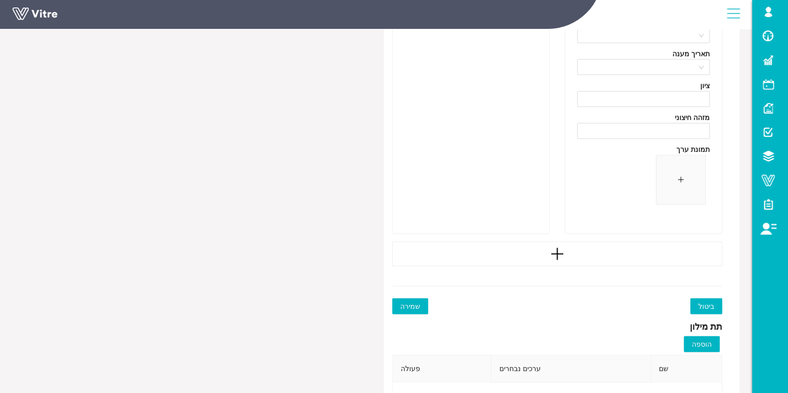
type input "רועי מוצ'ה - 323685933"
click at [557, 259] on icon "plus" at bounding box center [556, 254] width 15 height 15
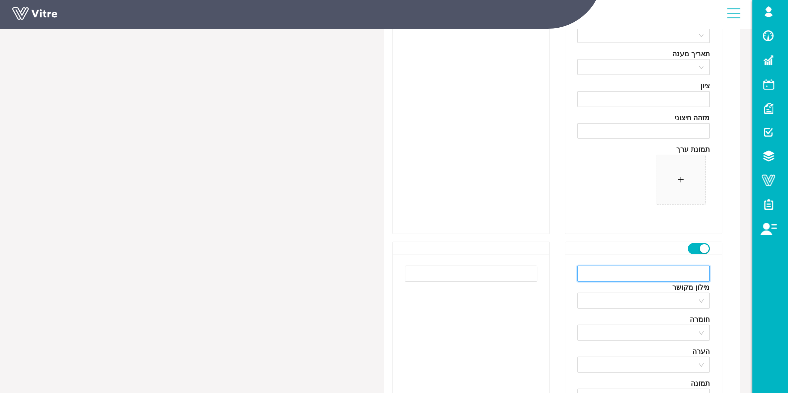
click at [646, 276] on input "text" at bounding box center [643, 274] width 133 height 16
paste input "ישראל חיים"
paste input "057896672"
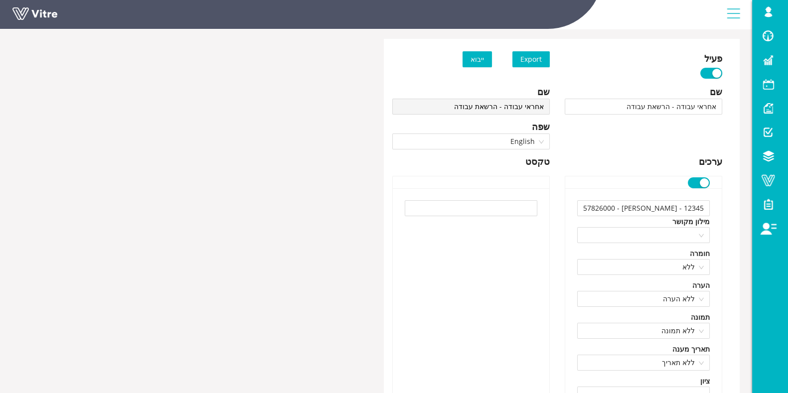
scroll to position [0, 0]
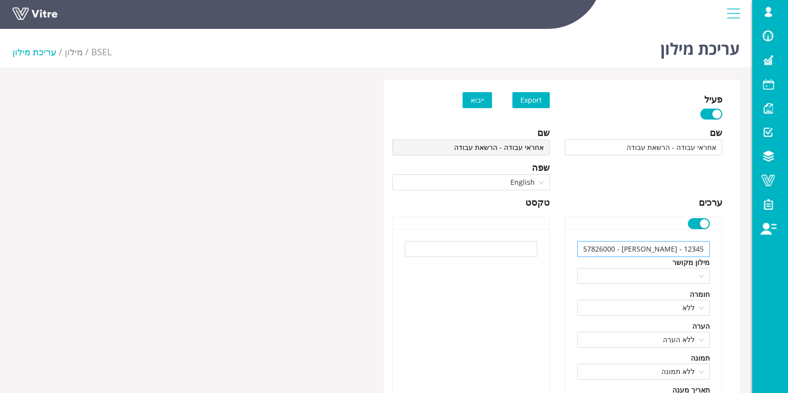
type input "ישראל חיים - 057896672"
click at [682, 250] on input "12345 - יהודה כהן - 057826000" at bounding box center [643, 249] width 133 height 16
drag, startPoint x: 679, startPoint y: 250, endPoint x: 761, endPoint y: 249, distance: 82.2
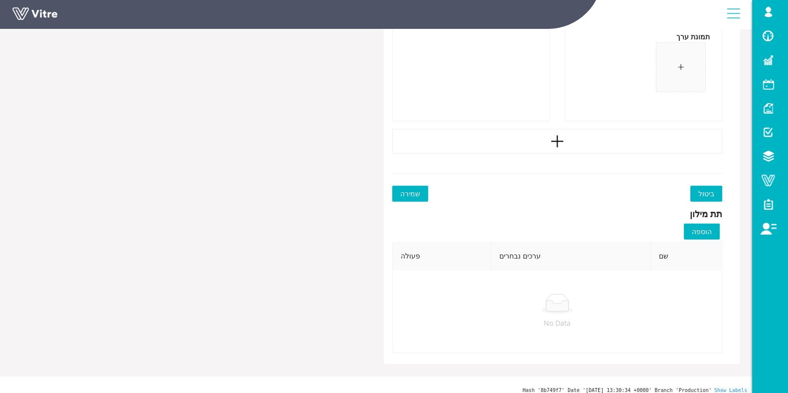
scroll to position [3343, 0]
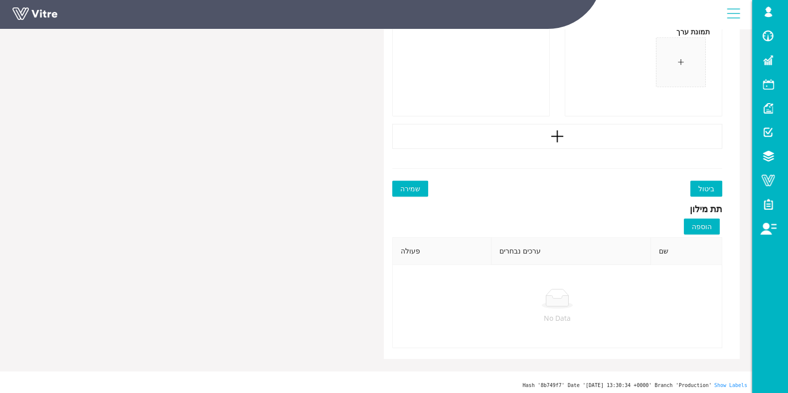
type input "יהודה כהן - 057826000"
click at [407, 189] on span "שמירה" at bounding box center [410, 188] width 20 height 11
